Goal: Transaction & Acquisition: Purchase product/service

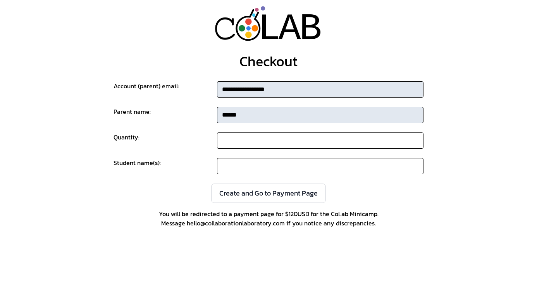
drag, startPoint x: 252, startPoint y: 141, endPoint x: 181, endPoint y: 136, distance: 70.6
click at [183, 136] on div "Quantity: *" at bounding box center [269, 141] width 310 height 16
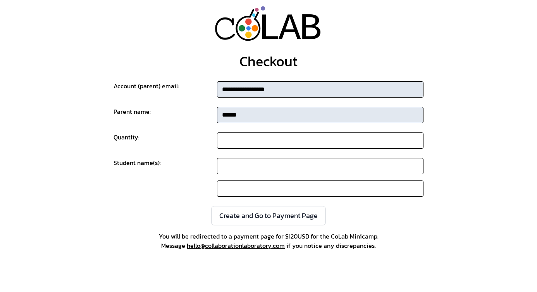
type input "*"
click at [178, 141] on div "Quantity:" at bounding box center [165, 141] width 103 height 16
click at [255, 174] on input at bounding box center [320, 166] width 207 height 16
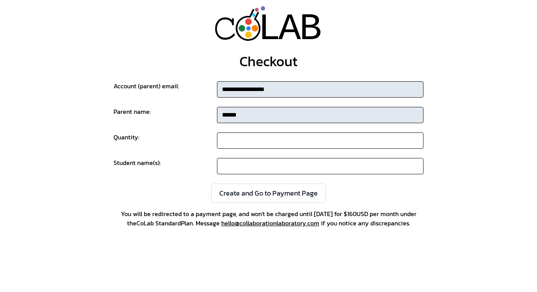
drag, startPoint x: 243, startPoint y: 146, endPoint x: 167, endPoint y: 146, distance: 75.2
click at [167, 146] on div "Quantity: *" at bounding box center [269, 141] width 310 height 16
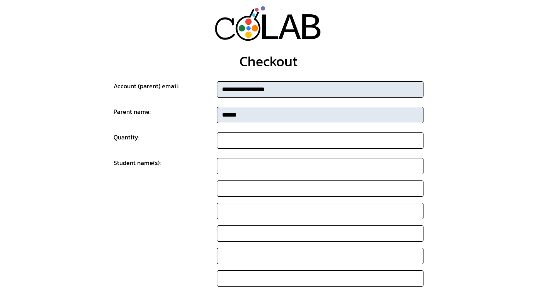
type input "*"
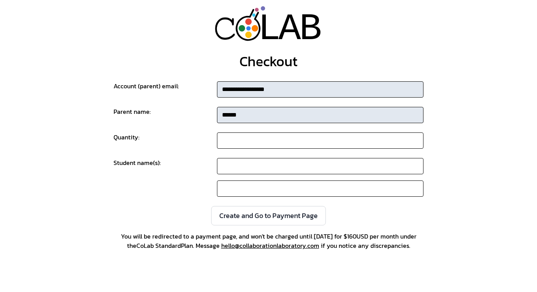
click at [163, 157] on div "**********" at bounding box center [269, 165] width 310 height 169
click at [226, 163] on input at bounding box center [320, 166] width 207 height 16
drag, startPoint x: 237, startPoint y: 143, endPoint x: 190, endPoint y: 143, distance: 46.5
click at [196, 143] on div "Quantity: *" at bounding box center [269, 141] width 310 height 16
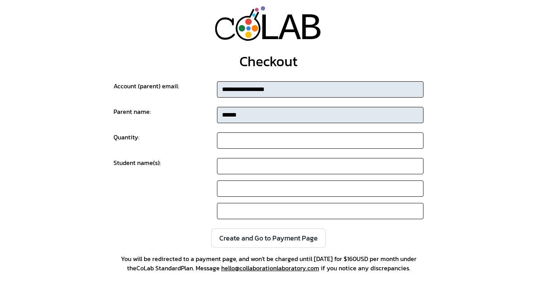
type input "*"
click at [190, 143] on div "Quantity:" at bounding box center [165, 141] width 103 height 16
